Goal: Task Accomplishment & Management: Manage account settings

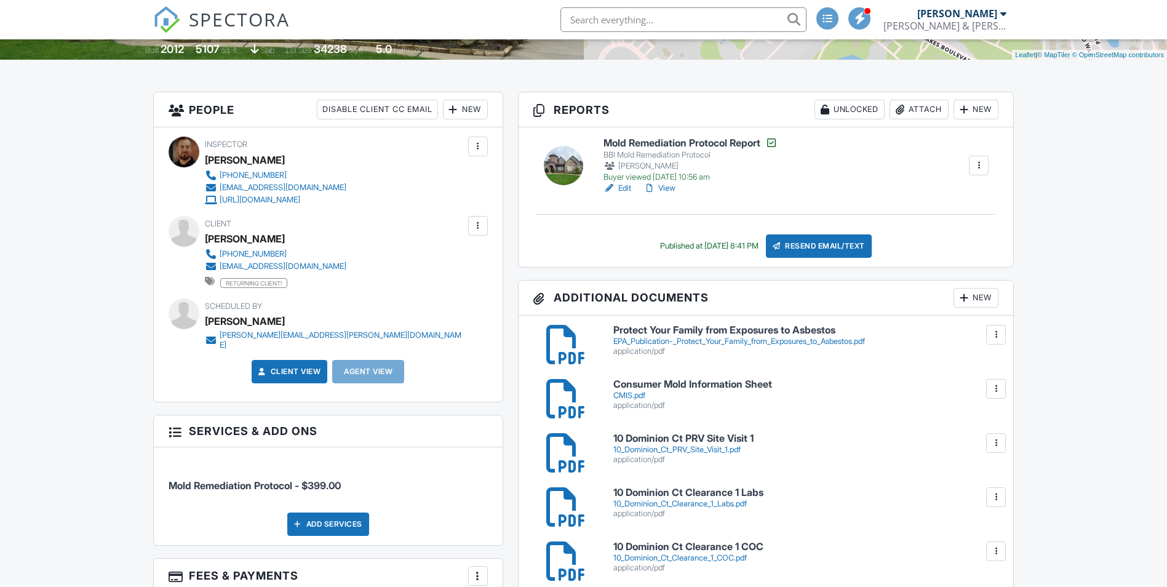
scroll to position [369, 0]
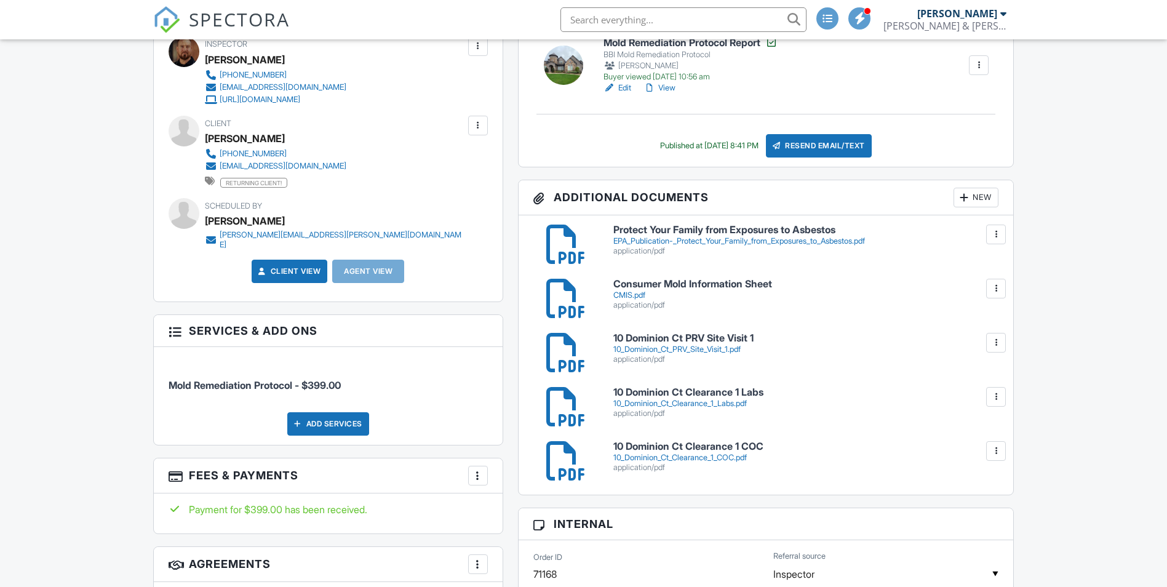
click at [626, 86] on link "Edit" at bounding box center [618, 88] width 28 height 12
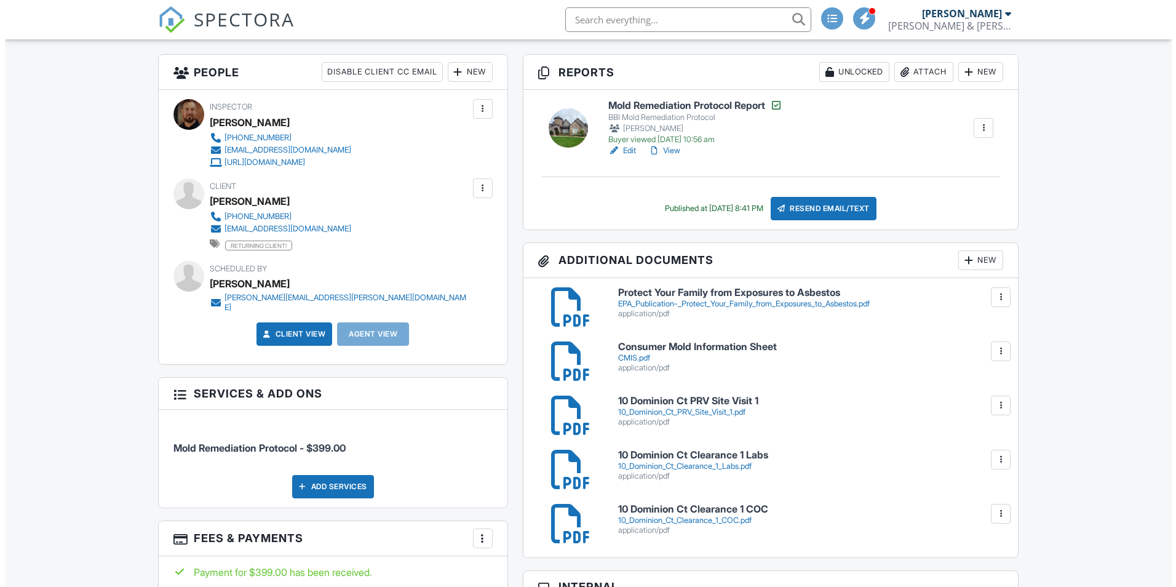
scroll to position [308, 0]
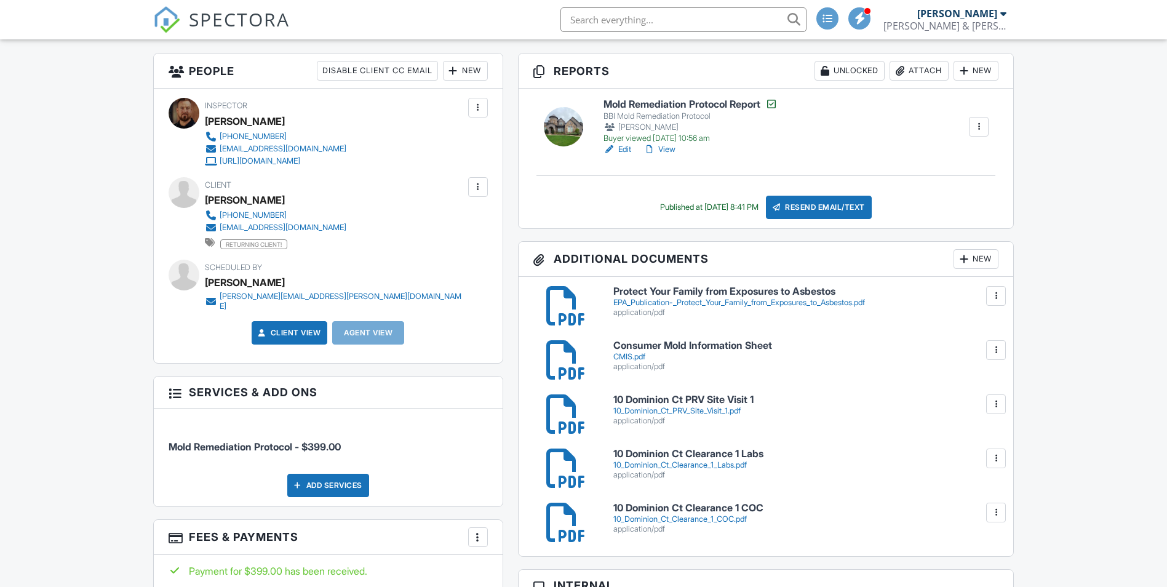
click at [978, 254] on div "New" at bounding box center [976, 259] width 45 height 20
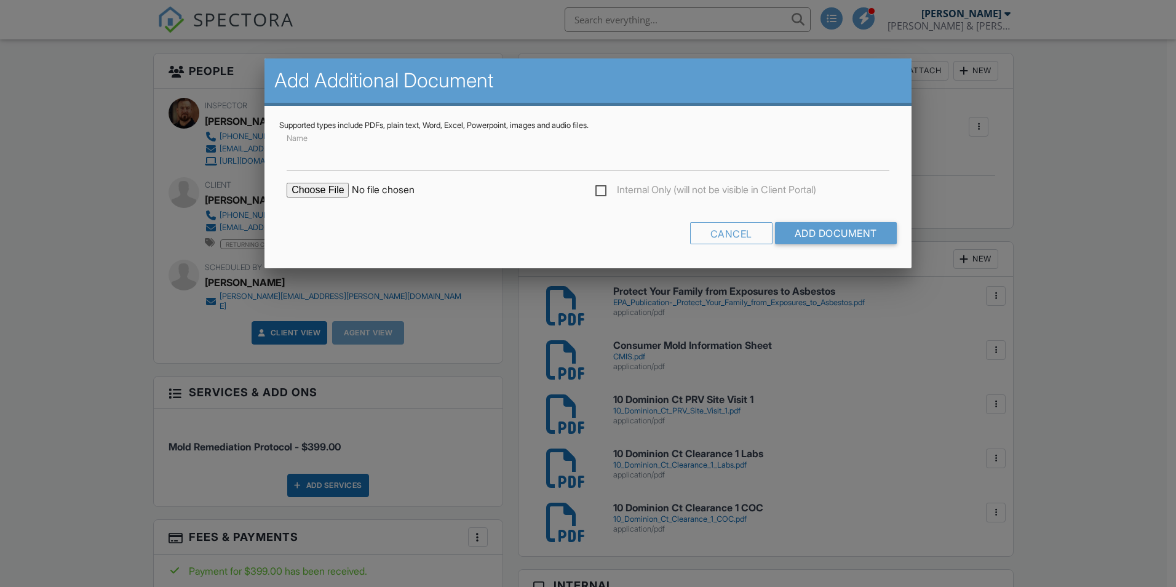
click at [326, 191] on input "file" at bounding box center [391, 190] width 209 height 15
type input "C:\fakepath\10 Dominion Ct Assessment.pdf"
click at [815, 237] on input "Add Document" at bounding box center [836, 233] width 122 height 22
